Goal: Task Accomplishment & Management: Complete application form

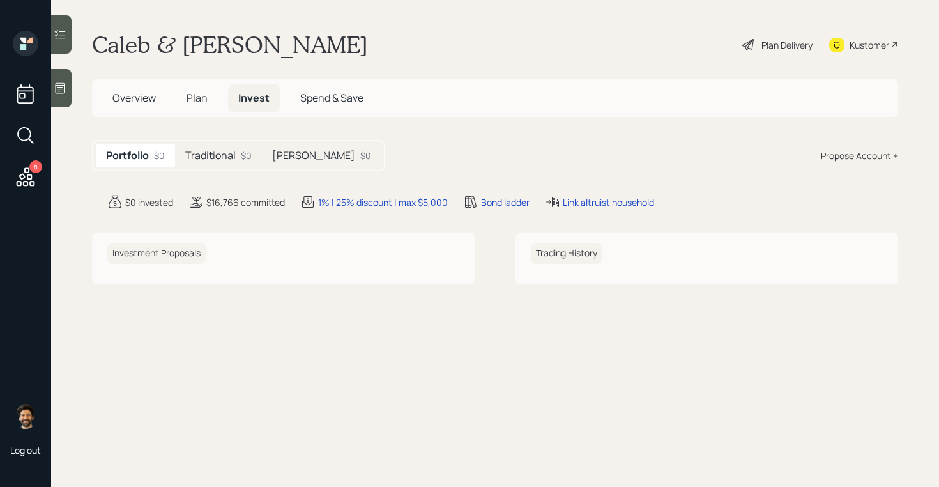
click at [199, 110] on h5 "Plan" at bounding box center [197, 97] width 42 height 27
